Goal: Task Accomplishment & Management: Complete application form

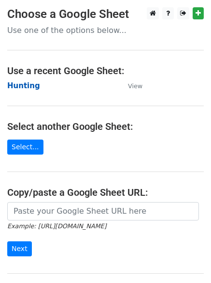
click at [21, 87] on strong "Hunting" at bounding box center [23, 85] width 33 height 9
click at [19, 82] on strong "Hunting" at bounding box center [23, 85] width 33 height 9
click at [58, 100] on main "Choose a Google Sheet Use one of the options below... Use a recent Google Sheet…" at bounding box center [105, 157] width 211 height 301
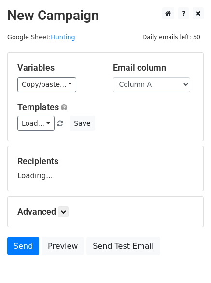
scroll to position [55, 0]
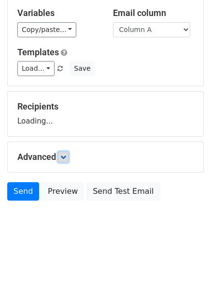
click at [65, 159] on icon at bounding box center [63, 157] width 6 height 6
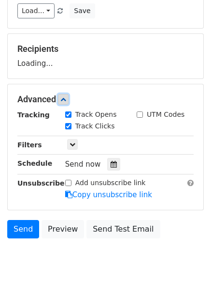
scroll to position [150, 0]
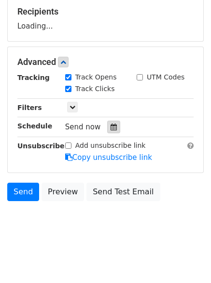
click at [111, 128] on icon at bounding box center [114, 126] width 6 height 7
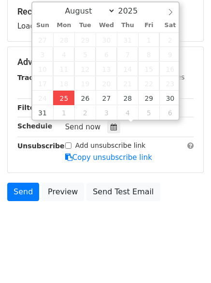
type input "2025-08-25 12:15"
type input "15"
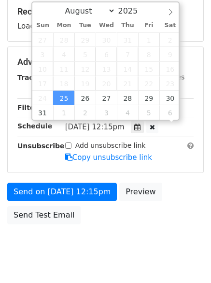
scroll to position [0, 0]
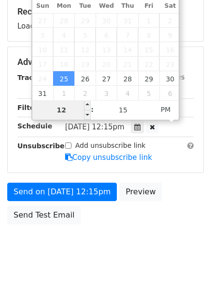
type input "4"
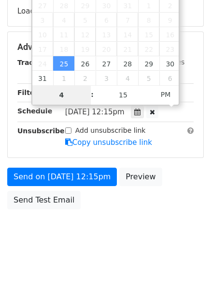
scroll to position [173, 0]
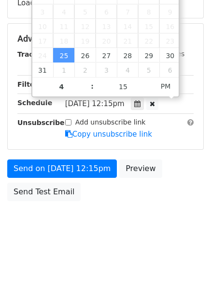
type input "2025-08-25 16:15"
click at [89, 247] on html "New Campaign Daily emails left: 50 Google Sheet: Hunting Variables Copy/paste..…" at bounding box center [105, 55] width 211 height 456
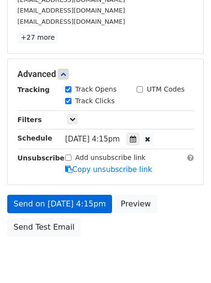
scroll to position [211, 0]
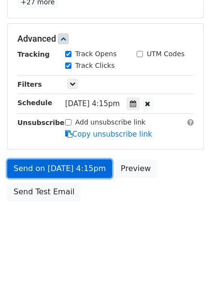
click at [72, 166] on link "Send on Aug 25 at 4:15pm" at bounding box center [59, 168] width 105 height 18
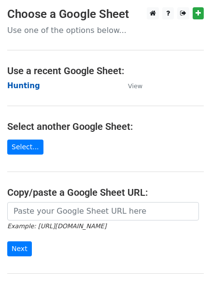
click at [15, 88] on strong "Hunting" at bounding box center [23, 85] width 33 height 9
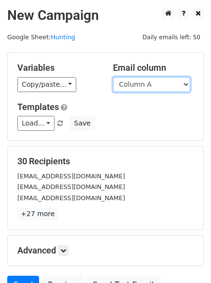
click at [139, 85] on select "Column A Column B Column C" at bounding box center [151, 84] width 77 height 15
select select "Column B"
click at [113, 77] on select "Column A Column B Column C" at bounding box center [151, 84] width 77 height 15
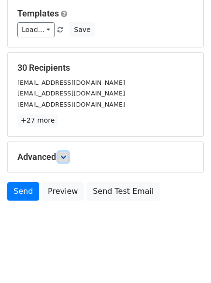
click at [62, 161] on link at bounding box center [63, 156] width 11 height 11
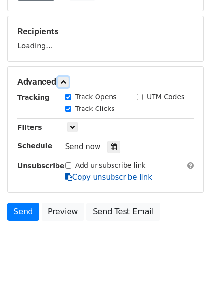
scroll to position [150, 0]
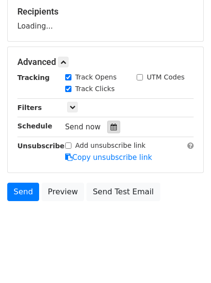
click at [109, 94] on label "Track Clicks" at bounding box center [95, 89] width 40 height 10
click at [72, 92] on input "Track Clicks" at bounding box center [68, 89] width 6 height 6
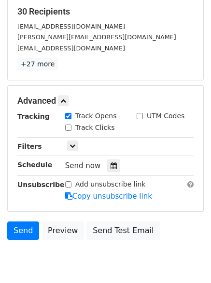
click at [72, 126] on div "Track Clicks" at bounding box center [90, 127] width 50 height 10
click at [78, 130] on label "Track Clicks" at bounding box center [95, 127] width 40 height 10
click at [72, 130] on input "Track Clicks" at bounding box center [68, 127] width 6 height 6
click at [78, 130] on label "Track Clicks" at bounding box center [95, 127] width 40 height 10
click at [72, 130] on input "Track Clicks" at bounding box center [68, 127] width 6 height 6
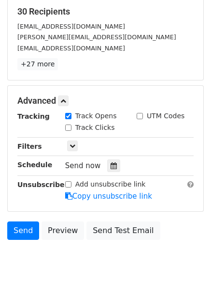
click at [73, 128] on div "Track Clicks" at bounding box center [90, 127] width 50 height 10
drag, startPoint x: 68, startPoint y: 125, endPoint x: 68, endPoint y: 137, distance: 11.6
click at [68, 126] on input "Track Clicks" at bounding box center [68, 127] width 6 height 6
checkbox input "true"
click at [111, 168] on icon at bounding box center [114, 165] width 6 height 7
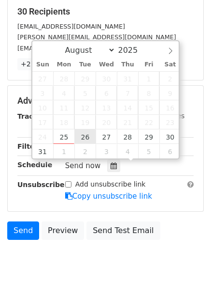
type input "2025-08-26 12:00"
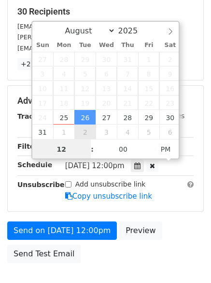
scroll to position [0, 0]
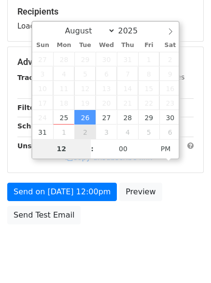
type input "5"
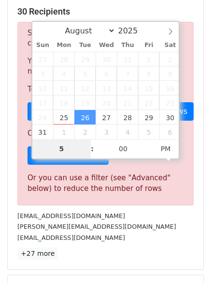
scroll to position [401, 0]
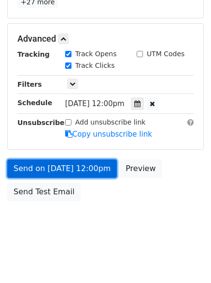
type input "2025-08-26 17:00"
click at [60, 165] on link "Send on Aug 26 at 12:00pm" at bounding box center [62, 168] width 110 height 18
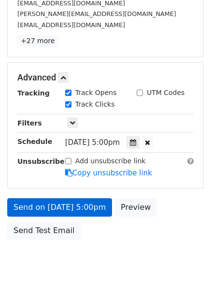
scroll to position [211, 0]
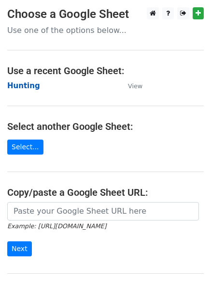
click at [19, 86] on strong "Hunting" at bounding box center [23, 85] width 33 height 9
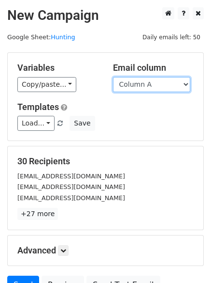
click at [146, 88] on select "Column A Column B Column C" at bounding box center [151, 84] width 77 height 15
select select "Column C"
click at [113, 77] on select "Column A Column B Column C" at bounding box center [151, 84] width 77 height 15
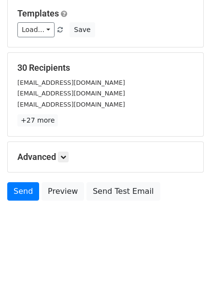
click at [67, 150] on div "Advanced Tracking Track Opens UTM Codes Track Clicks Filters Only include sprea…" at bounding box center [106, 157] width 196 height 30
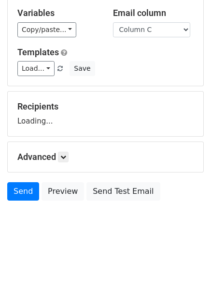
click at [73, 161] on h5 "Advanced" at bounding box center [105, 156] width 177 height 11
click at [69, 156] on link at bounding box center [63, 156] width 11 height 11
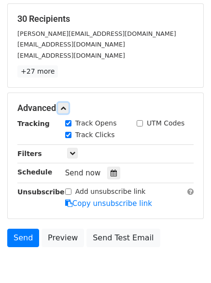
scroll to position [144, 0]
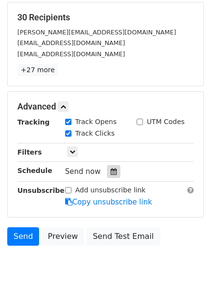
click at [111, 173] on icon at bounding box center [114, 171] width 6 height 7
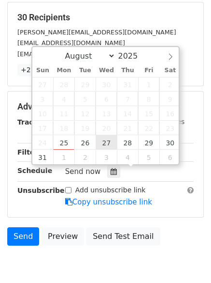
type input "2025-08-27 12:00"
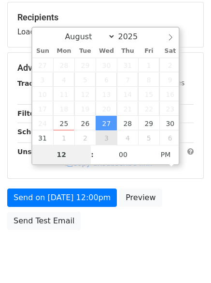
type input "6"
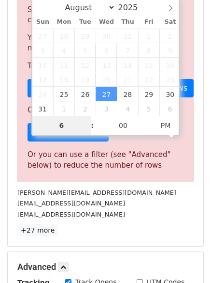
scroll to position [401, 0]
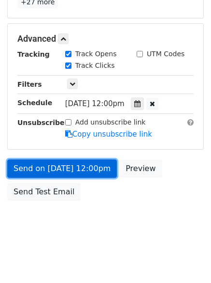
type input "2025-08-27 18:00"
click at [68, 166] on link "Send on Aug 27 at 12:00pm" at bounding box center [62, 168] width 110 height 18
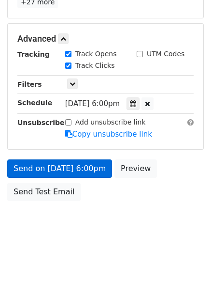
scroll to position [173, 0]
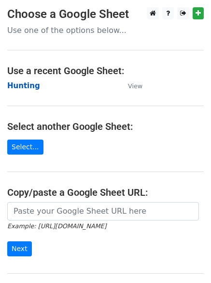
click at [19, 87] on strong "Hunting" at bounding box center [23, 85] width 33 height 9
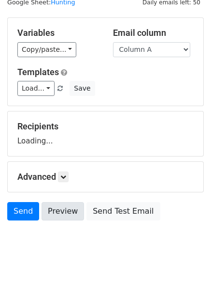
scroll to position [55, 0]
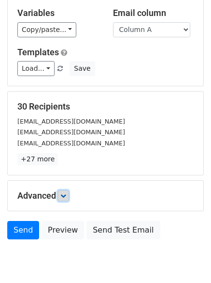
click at [65, 195] on icon at bounding box center [63, 196] width 6 height 6
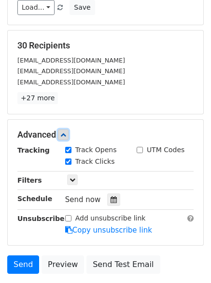
scroll to position [181, 0]
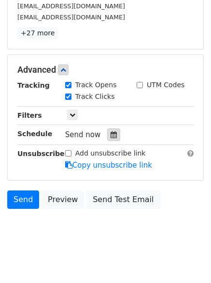
click at [111, 131] on icon at bounding box center [114, 134] width 6 height 7
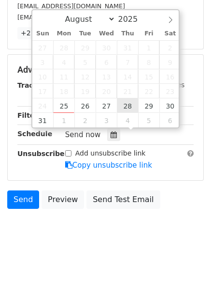
type input "2025-08-28 12:00"
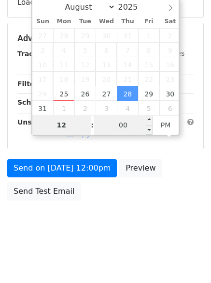
scroll to position [173, 0]
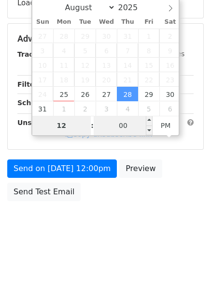
type input "7"
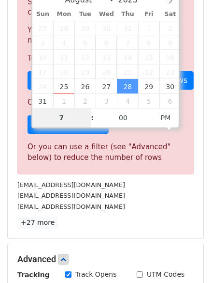
scroll to position [401, 0]
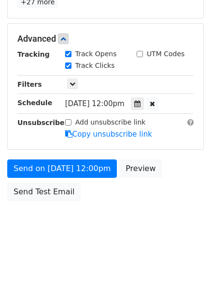
type input "2025-08-28 19:00"
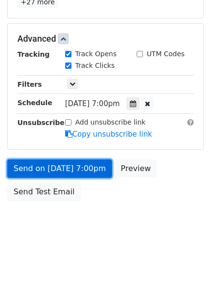
click at [64, 165] on link "Send on Aug 28 at 7:00pm" at bounding box center [59, 168] width 105 height 18
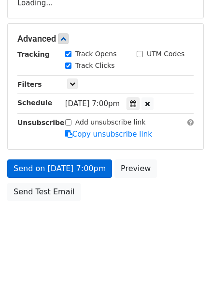
scroll to position [211, 0]
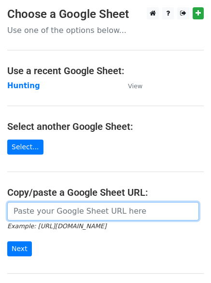
drag, startPoint x: 0, startPoint y: 0, endPoint x: 85, endPoint y: 204, distance: 220.6
click at [97, 204] on input "url" at bounding box center [103, 211] width 192 height 18
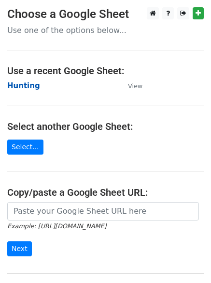
click at [18, 84] on strong "Hunting" at bounding box center [23, 85] width 33 height 9
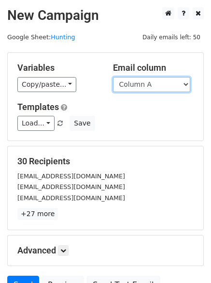
drag, startPoint x: 155, startPoint y: 86, endPoint x: 155, endPoint y: 91, distance: 5.3
click at [155, 86] on select "Column A Column B Column C" at bounding box center [151, 84] width 77 height 15
select select "Column B"
click at [113, 77] on select "Column A Column B Column C" at bounding box center [151, 84] width 77 height 15
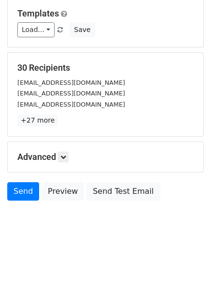
click at [60, 153] on h5 "Advanced" at bounding box center [105, 156] width 177 height 11
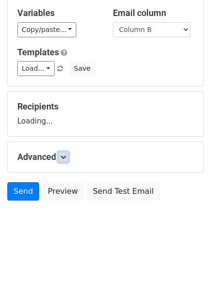
click at [64, 155] on icon at bounding box center [63, 157] width 6 height 6
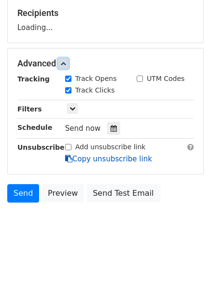
scroll to position [150, 0]
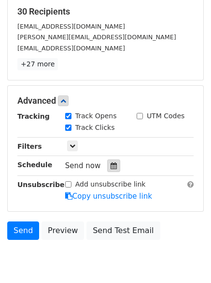
click at [111, 168] on icon at bounding box center [114, 165] width 6 height 7
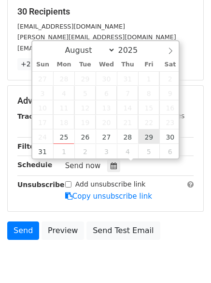
type input "2025-08-29 12:00"
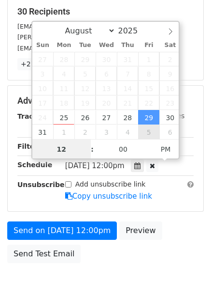
scroll to position [0, 0]
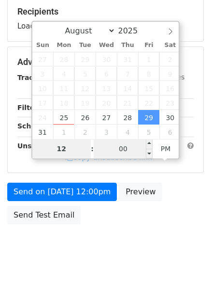
type input "8"
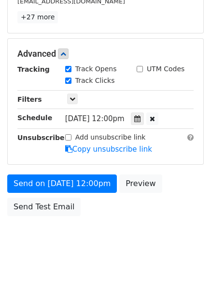
scroll to position [401, 0]
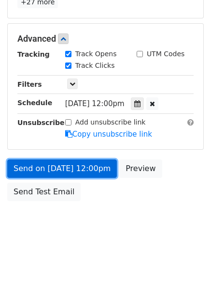
type input "2025-08-29 20:00"
click at [77, 165] on link "Send on Aug 29 at 12:00pm" at bounding box center [62, 168] width 110 height 18
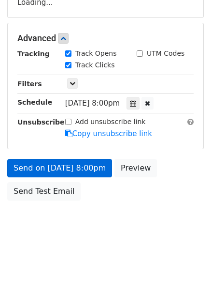
scroll to position [173, 0]
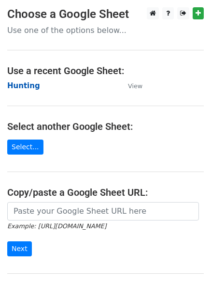
click at [21, 89] on strong "Hunting" at bounding box center [23, 85] width 33 height 9
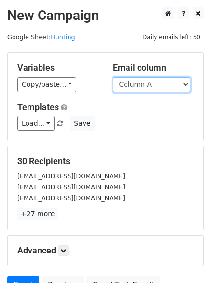
click at [150, 85] on select "Column A Column B Column C" at bounding box center [151, 84] width 77 height 15
select select "Column C"
click at [113, 77] on select "Column A Column B Column C" at bounding box center [151, 84] width 77 height 15
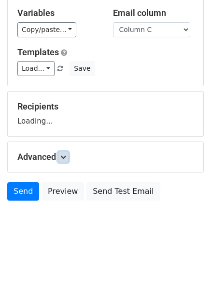
click at [69, 153] on link at bounding box center [63, 156] width 11 height 11
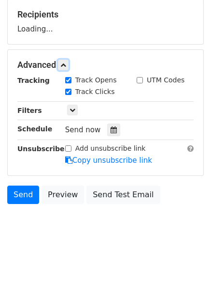
scroll to position [147, 0]
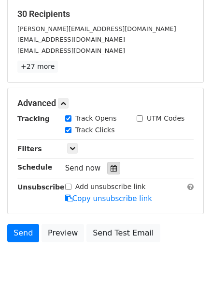
click at [112, 170] on icon at bounding box center [114, 168] width 6 height 7
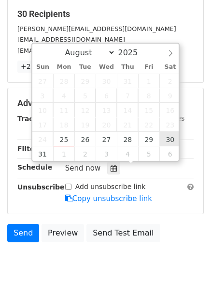
type input "[DATE] 12:00"
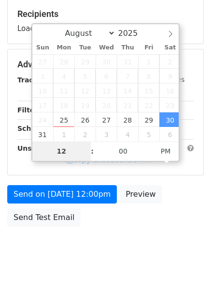
type input "9"
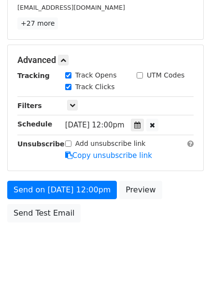
scroll to position [401, 0]
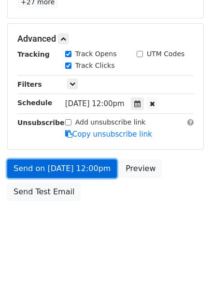
type input "[DATE] 21:00"
click at [60, 163] on link "Send on [DATE] 12:00pm" at bounding box center [62, 168] width 110 height 18
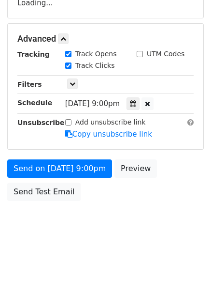
scroll to position [211, 0]
